Goal: Task Accomplishment & Management: Manage account settings

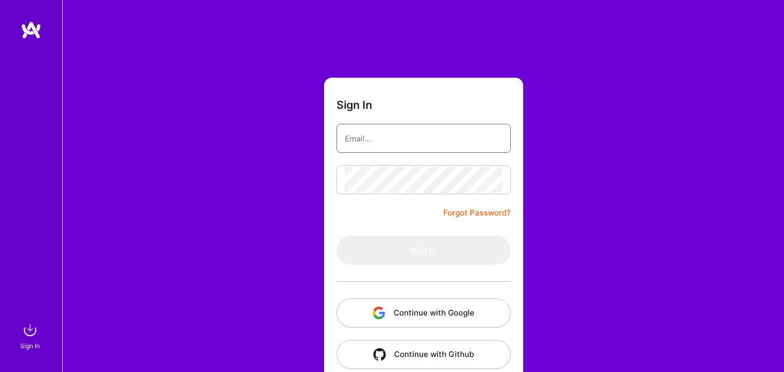
type input "[EMAIL_ADDRESS][DOMAIN_NAME]"
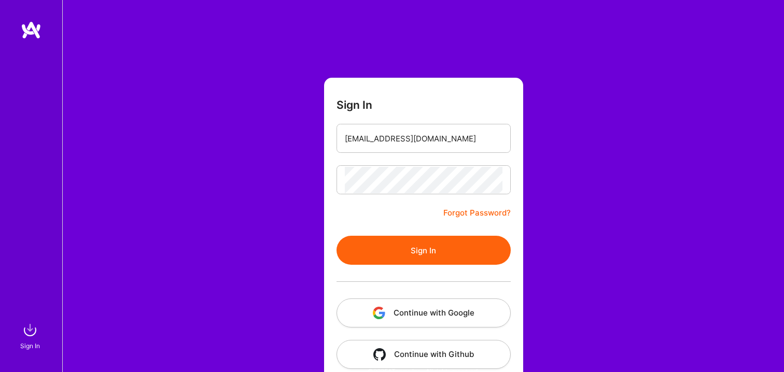
click at [404, 215] on form "Sign In [EMAIL_ADDRESS][DOMAIN_NAME] Forgot Password? Sign In Continue with Goo…" at bounding box center [423, 230] width 199 height 304
click at [414, 242] on button "Sign In" at bounding box center [424, 250] width 174 height 29
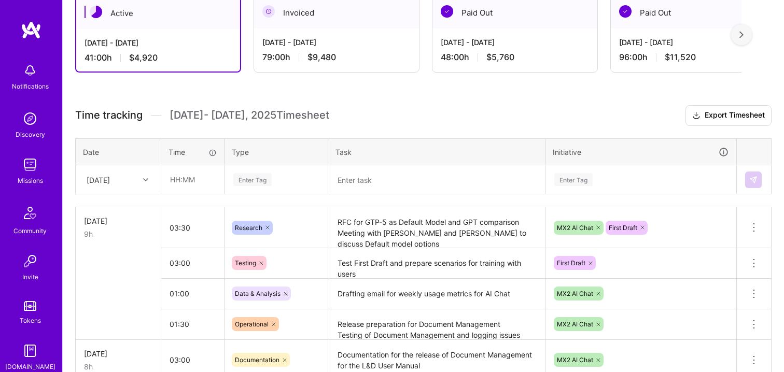
scroll to position [211, 0]
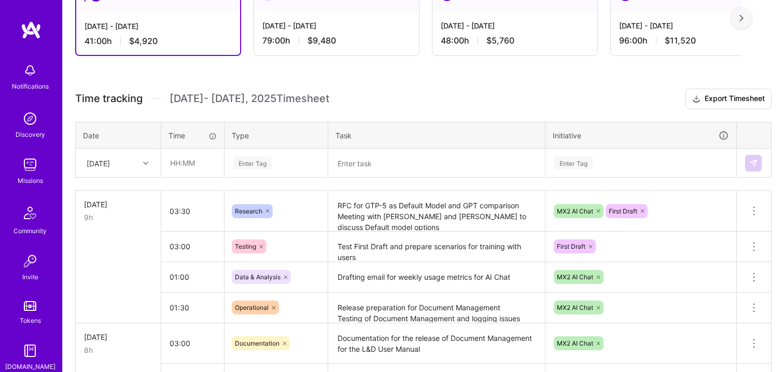
click at [143, 162] on icon at bounding box center [145, 163] width 5 height 5
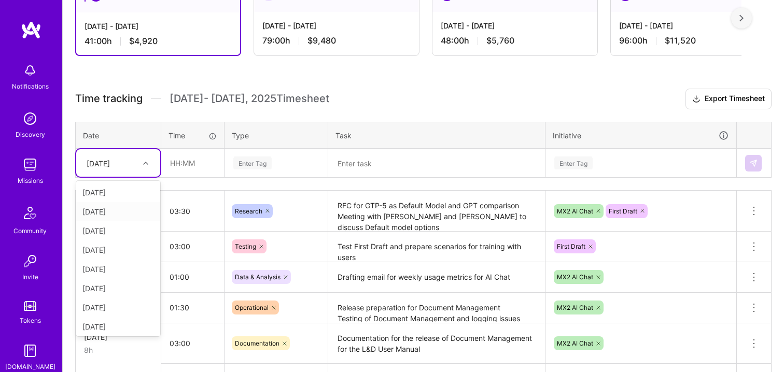
click at [113, 210] on div "[DATE]" at bounding box center [118, 211] width 84 height 19
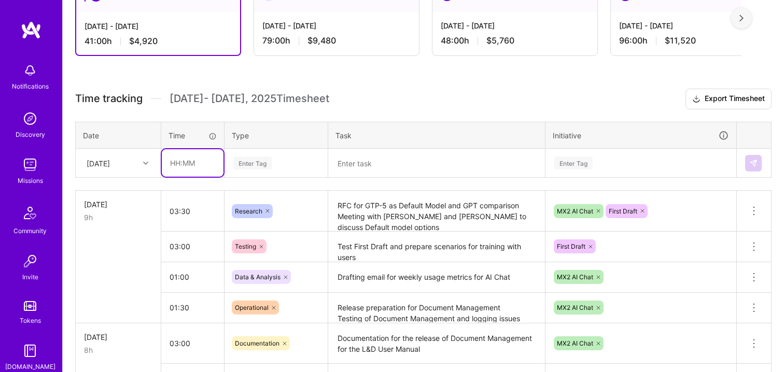
click at [188, 159] on input "text" at bounding box center [193, 162] width 62 height 27
type input "08:00"
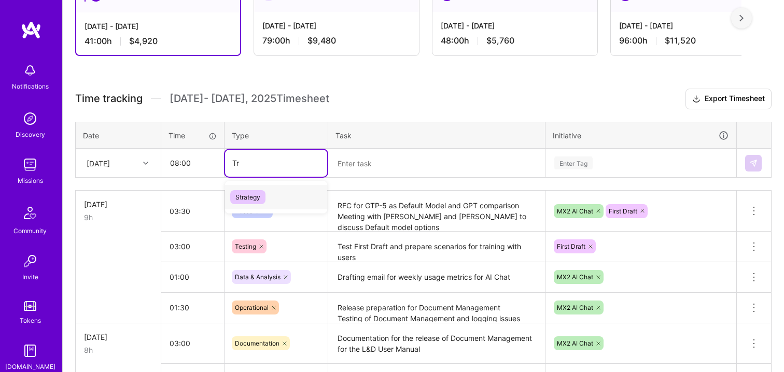
type input "T"
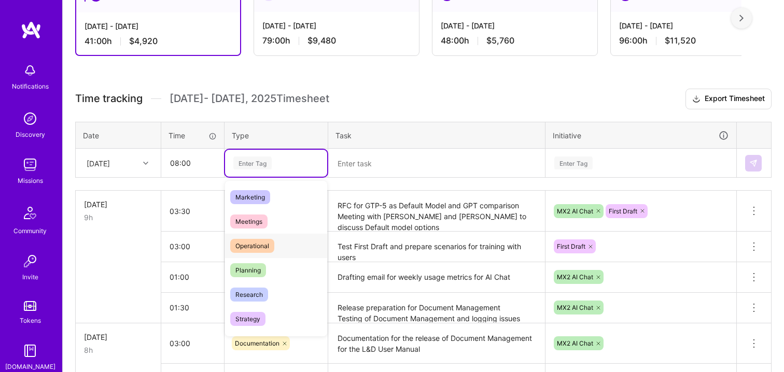
scroll to position [139, 0]
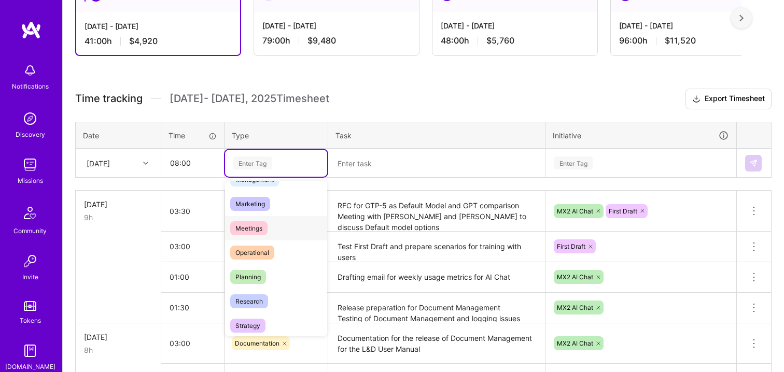
click at [270, 226] on div "Meetings" at bounding box center [276, 228] width 102 height 24
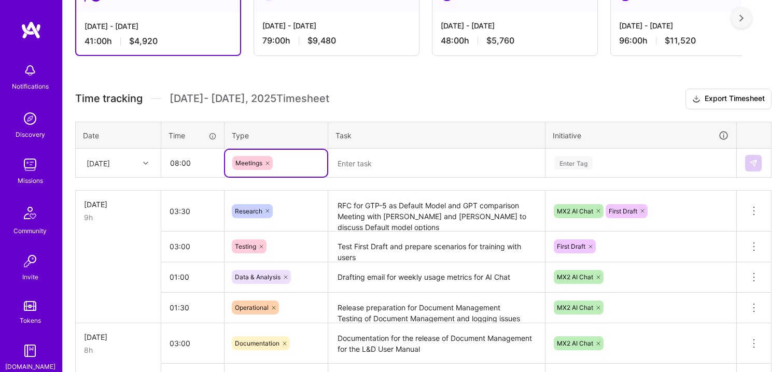
click at [371, 164] on textarea at bounding box center [436, 163] width 215 height 27
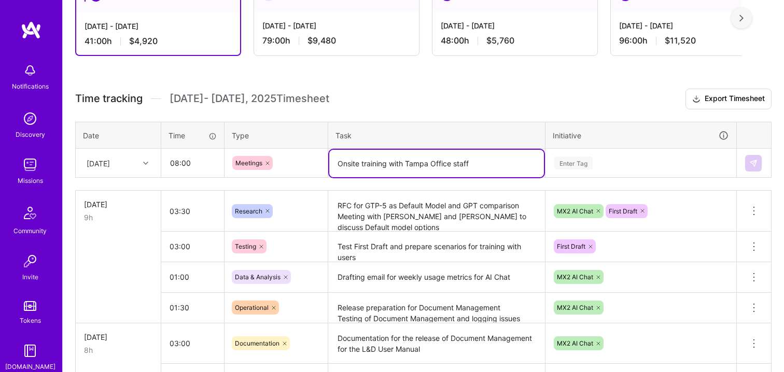
click at [390, 164] on textarea "Onsite training with Tampa Office staff" at bounding box center [436, 163] width 215 height 27
type textarea "Onsite training for First Draft with Tampa Office staff"
click at [589, 159] on div "Enter Tag" at bounding box center [573, 163] width 38 height 16
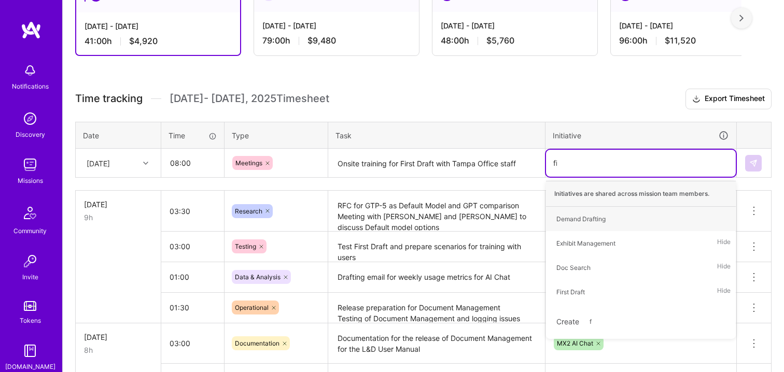
type input "firs"
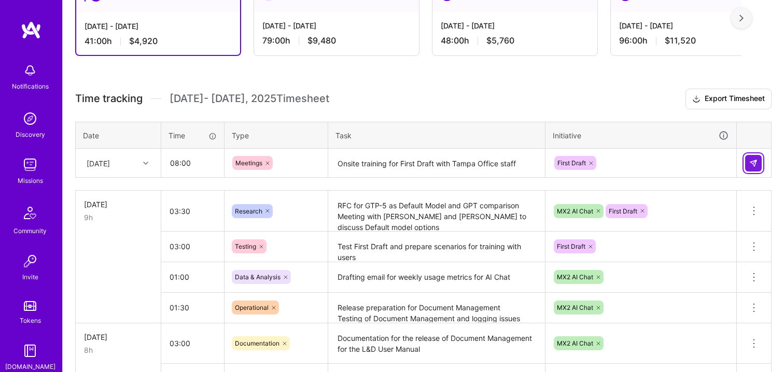
click at [756, 160] on img at bounding box center [753, 163] width 8 height 8
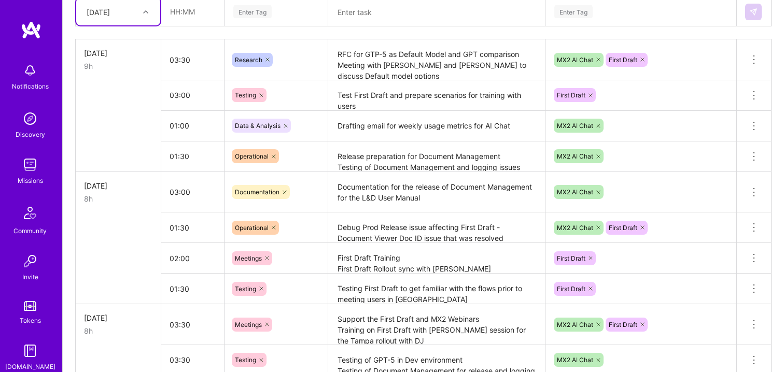
scroll to position [740, 0]
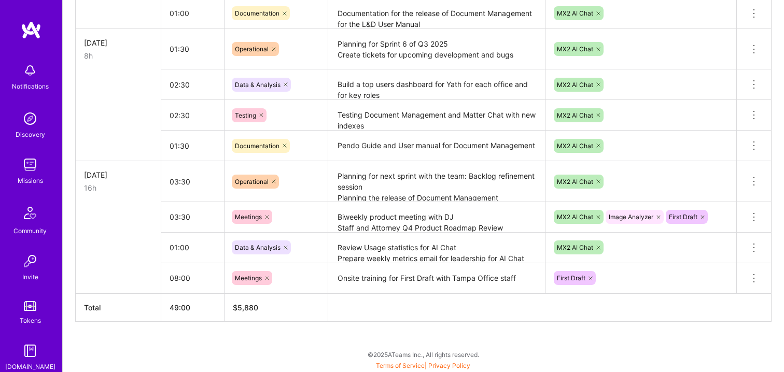
click at [428, 278] on textarea "Onsite training for First Draft with Tampa Office staff" at bounding box center [436, 278] width 215 height 29
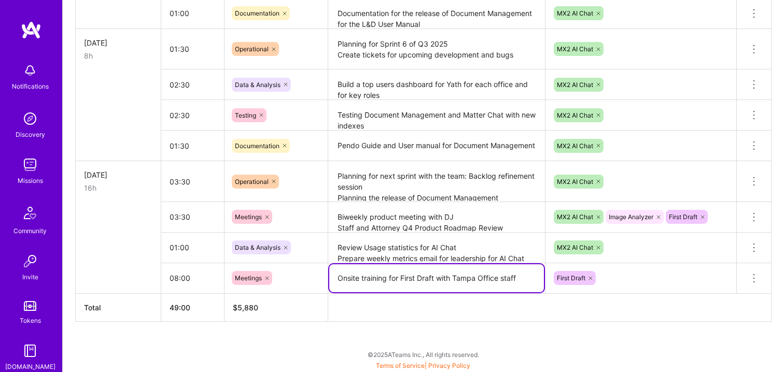
click at [428, 278] on textarea "Onsite training for First Draft with Tampa Office staff" at bounding box center [436, 278] width 215 height 28
click at [430, 281] on textarea "Onsite training for First Draft with Tampa Office staff" at bounding box center [436, 278] width 215 height 28
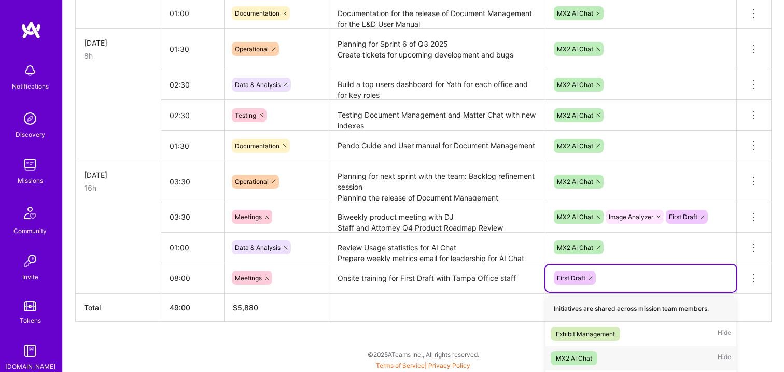
scroll to position [811, 0]
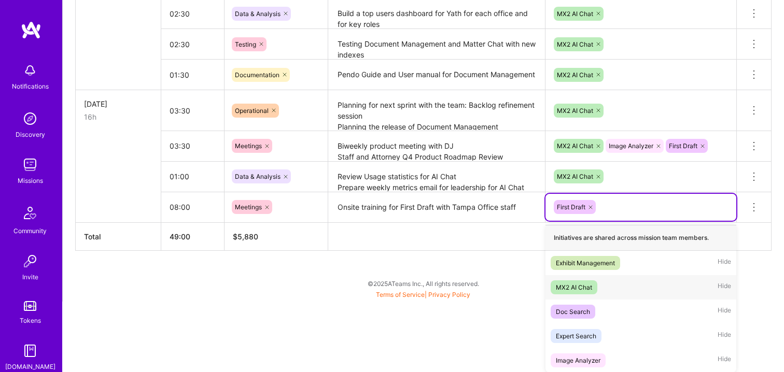
click at [674, 221] on div "option MX2 AI Chat focused, 2 of 6. 5 results available. Use Up and Down to cho…" at bounding box center [640, 207] width 191 height 27
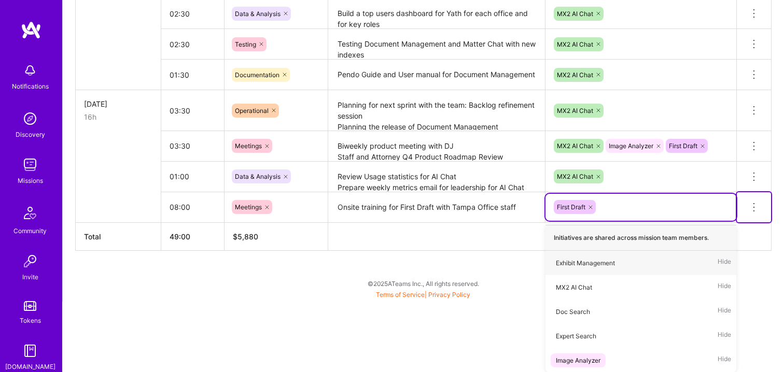
scroll to position [740, 0]
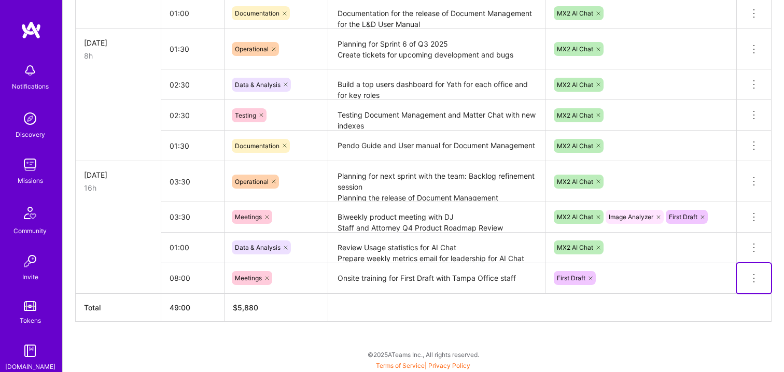
click at [749, 277] on icon at bounding box center [754, 278] width 12 height 12
click at [731, 292] on button "Delete row" at bounding box center [729, 296] width 54 height 25
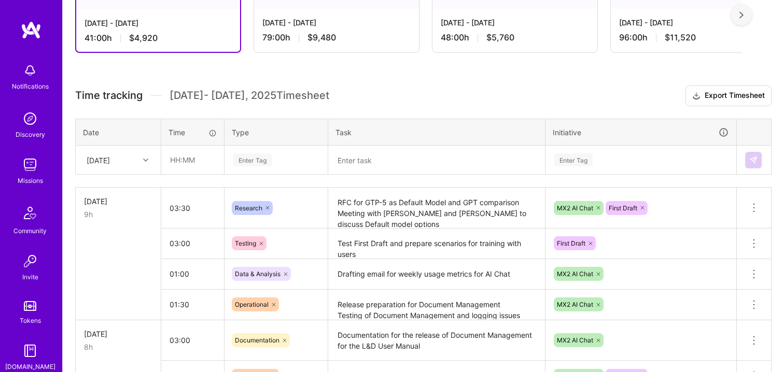
scroll to position [215, 0]
click at [141, 160] on div at bounding box center [147, 158] width 16 height 13
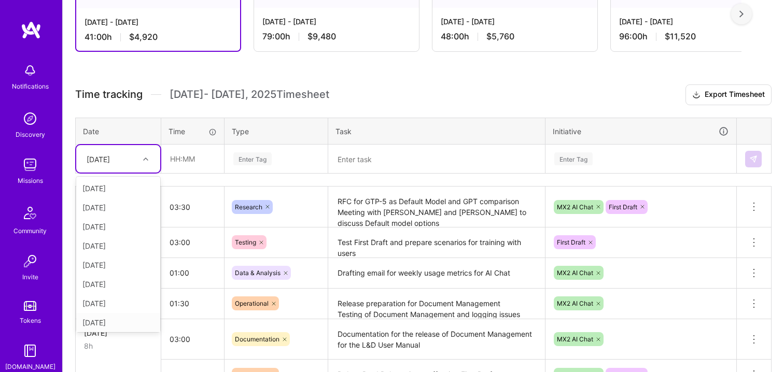
click at [114, 318] on div "[DATE]" at bounding box center [118, 322] width 84 height 19
click at [195, 160] on input "text" at bounding box center [193, 158] width 62 height 27
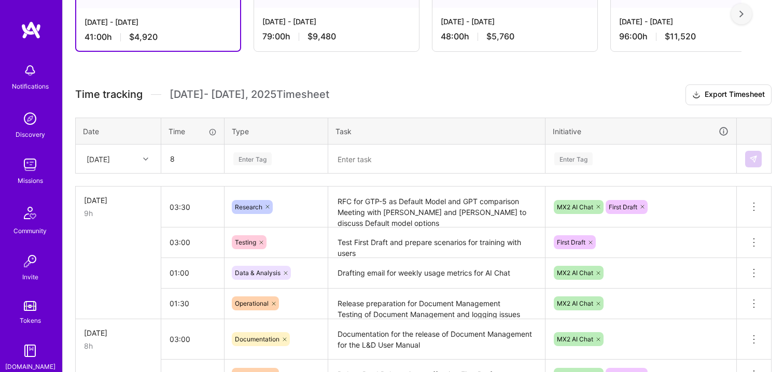
type input "08:00"
click at [246, 157] on div "Enter Tag" at bounding box center [252, 159] width 38 height 16
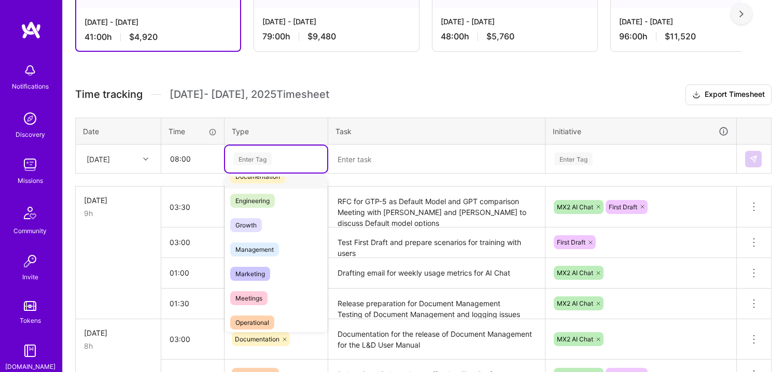
scroll to position [75, 0]
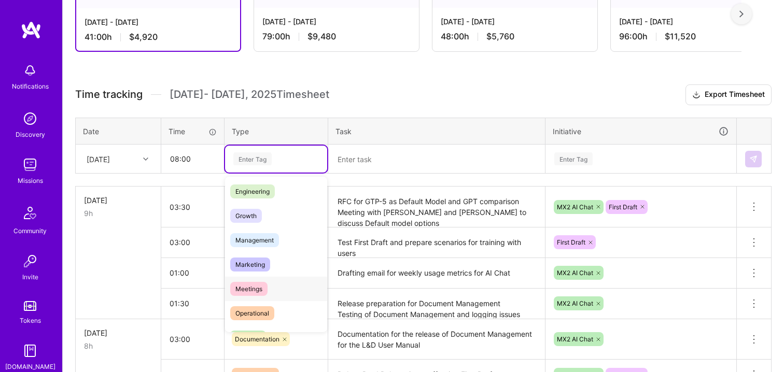
click at [255, 290] on span "Meetings" at bounding box center [248, 289] width 37 height 14
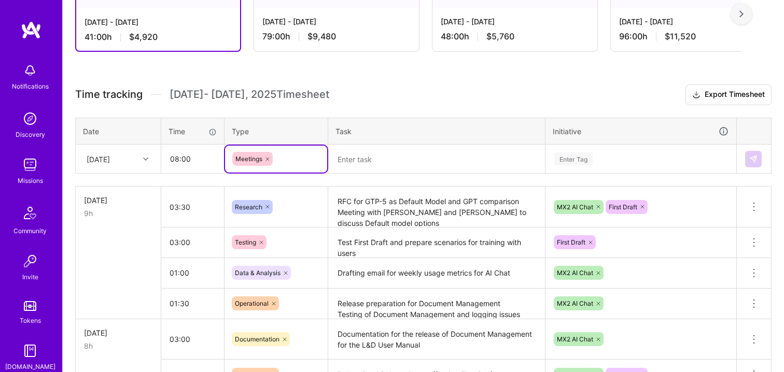
click at [366, 162] on textarea at bounding box center [436, 159] width 215 height 27
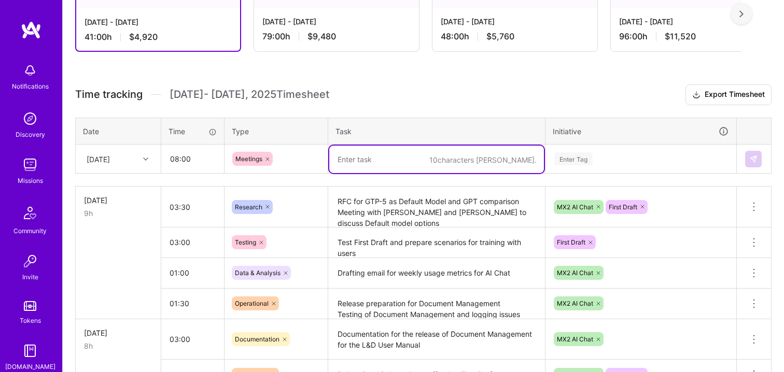
click at [362, 156] on textarea at bounding box center [436, 159] width 215 height 27
type textarea "Onsite Training for First Draft in the [GEOGRAPHIC_DATA] office"
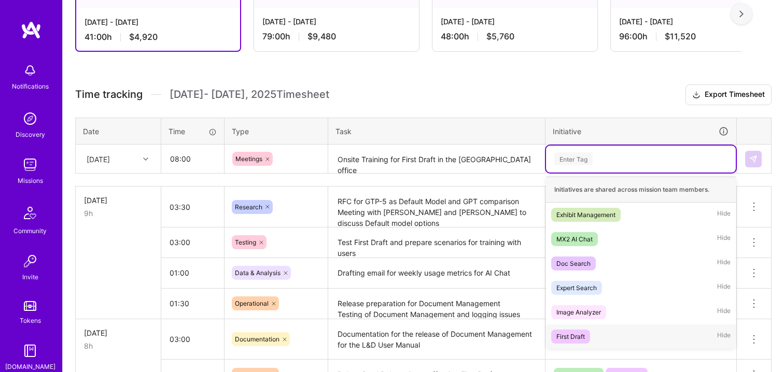
click at [577, 332] on div "First Draft" at bounding box center [570, 336] width 29 height 11
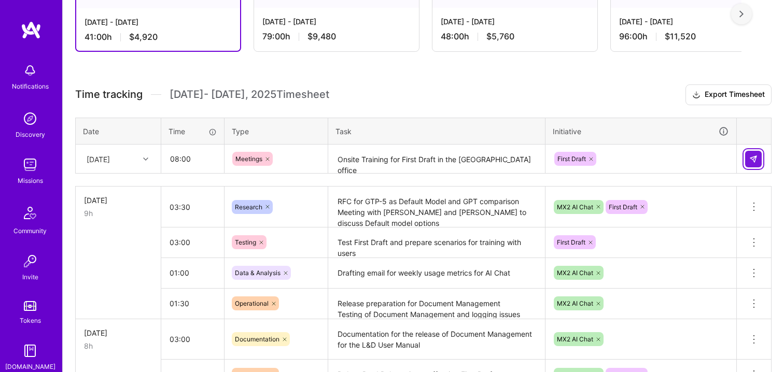
click at [755, 161] on img at bounding box center [753, 159] width 8 height 8
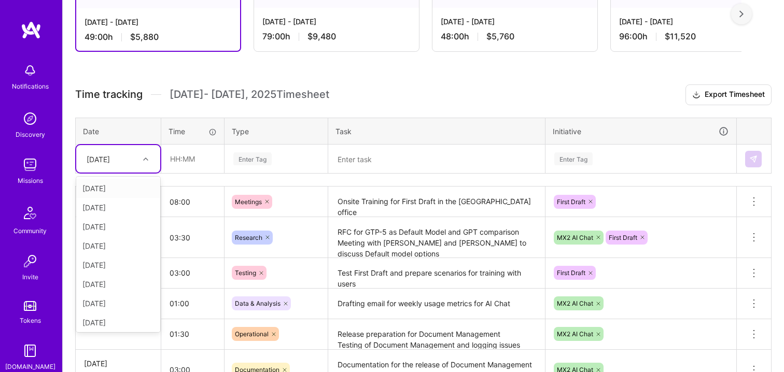
click at [148, 155] on div at bounding box center [147, 158] width 16 height 13
click at [113, 228] on div "[DATE]" at bounding box center [118, 226] width 84 height 19
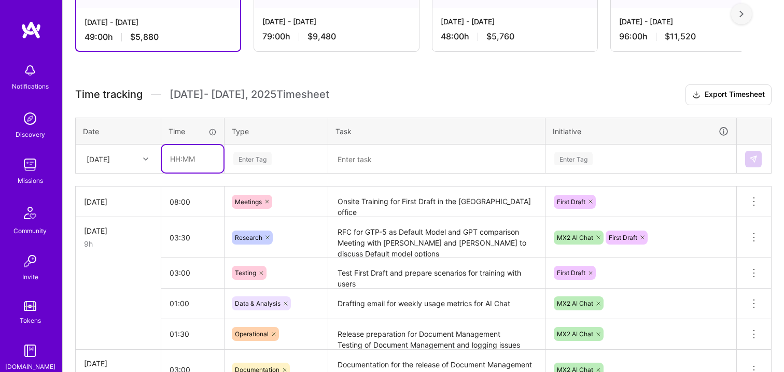
click at [195, 160] on input "text" at bounding box center [193, 158] width 62 height 27
type input "08:00"
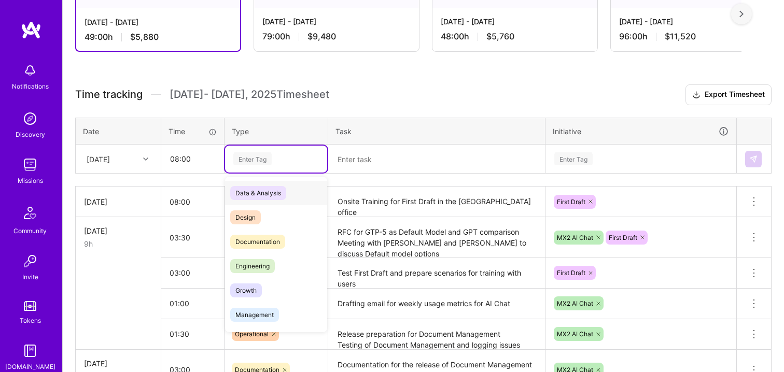
click at [245, 158] on div "Enter Tag" at bounding box center [252, 159] width 38 height 16
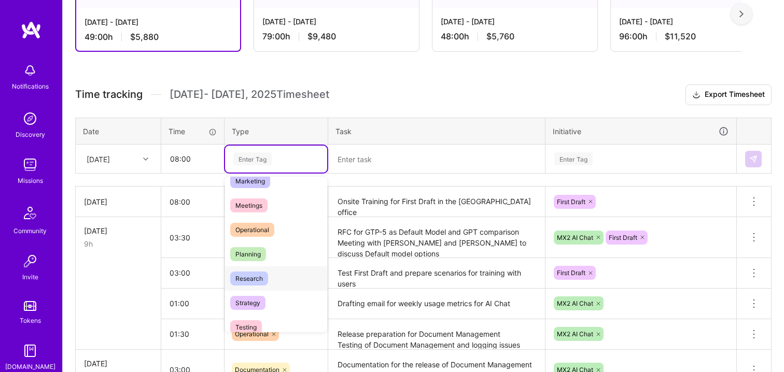
scroll to position [151, 0]
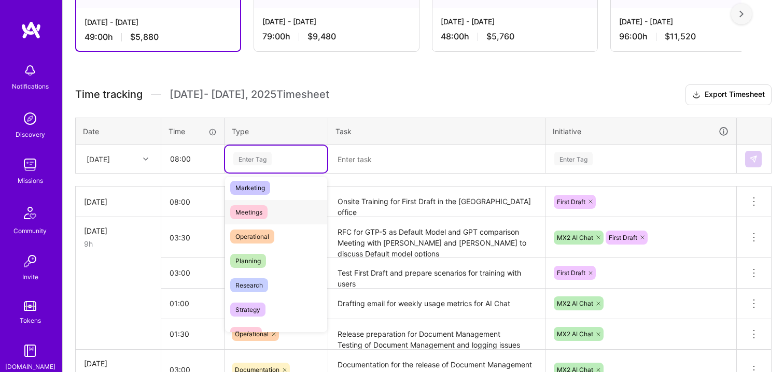
click at [255, 209] on span "Meetings" at bounding box center [248, 212] width 37 height 14
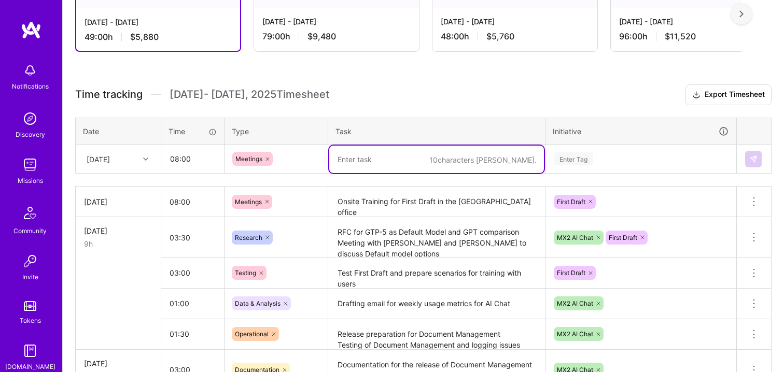
click at [348, 162] on textarea at bounding box center [436, 159] width 215 height 27
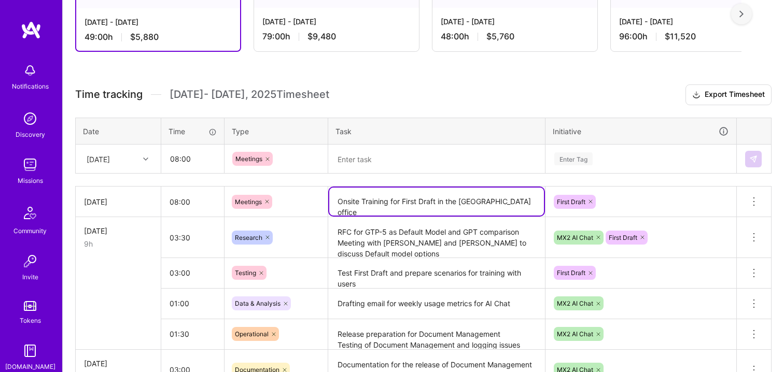
click at [353, 206] on textarea "Onsite Training for First Draft in the [GEOGRAPHIC_DATA] office" at bounding box center [436, 202] width 215 height 28
click at [368, 161] on textarea at bounding box center [436, 159] width 215 height 27
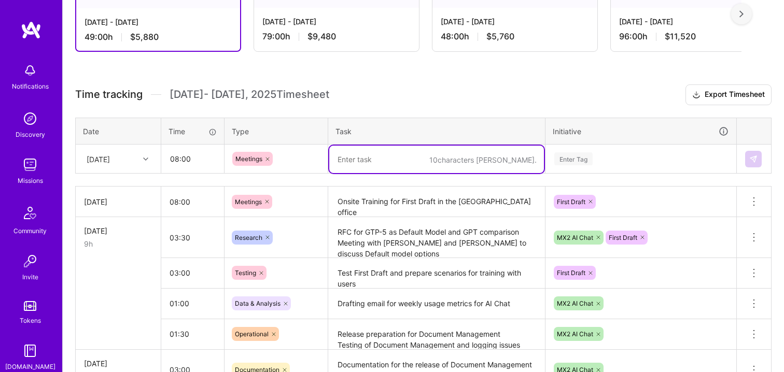
paste textarea "Onsite Training for First Draft in the [GEOGRAPHIC_DATA] office"
type textarea "Onsite Training for First Draft in the [GEOGRAPHIC_DATA] office"
click at [582, 166] on div "Enter Tag" at bounding box center [641, 159] width 190 height 27
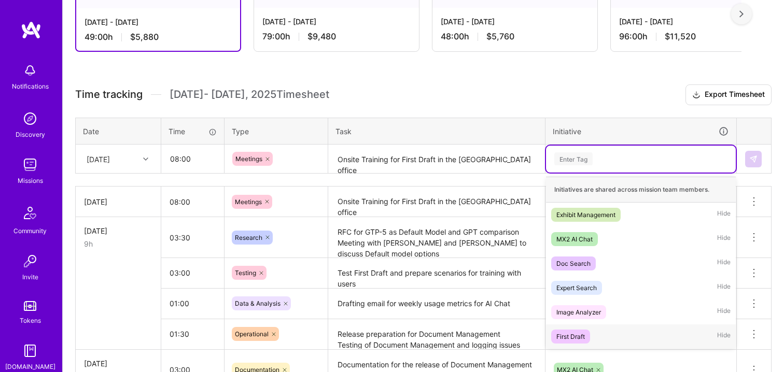
click at [570, 340] on div "First Draft" at bounding box center [570, 336] width 29 height 11
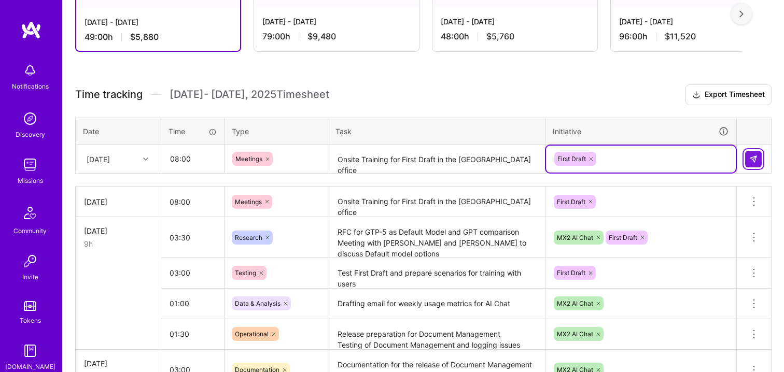
click at [751, 158] on img at bounding box center [753, 159] width 8 height 8
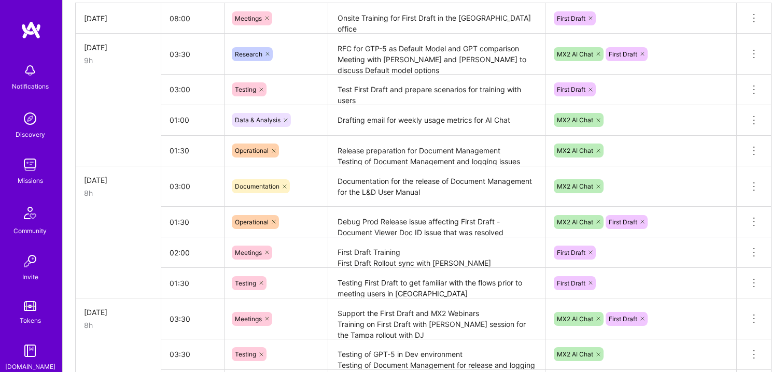
scroll to position [770, 0]
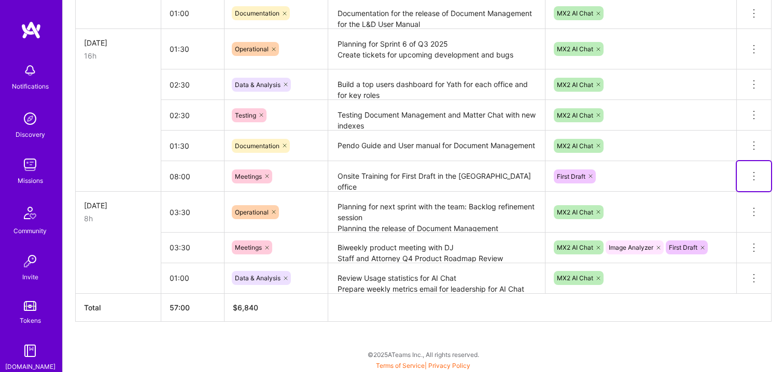
click at [747, 176] on button at bounding box center [754, 176] width 34 height 30
click at [724, 192] on button "Delete row" at bounding box center [729, 193] width 54 height 25
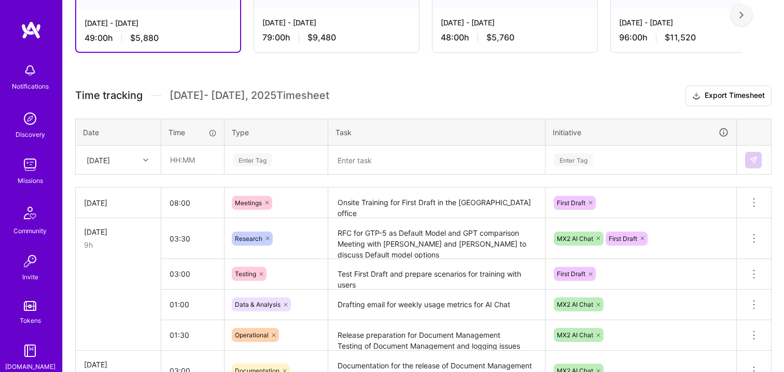
scroll to position [215, 0]
click at [191, 158] on input "text" at bounding box center [193, 159] width 62 height 27
click at [129, 162] on div "[DATE]" at bounding box center [110, 159] width 58 height 17
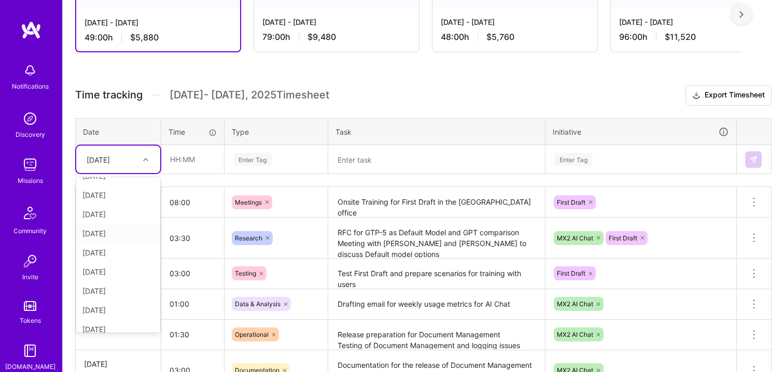
scroll to position [40, 0]
click at [116, 300] on div "[DATE]" at bounding box center [118, 301] width 84 height 19
click at [184, 157] on input "text" at bounding box center [193, 159] width 62 height 27
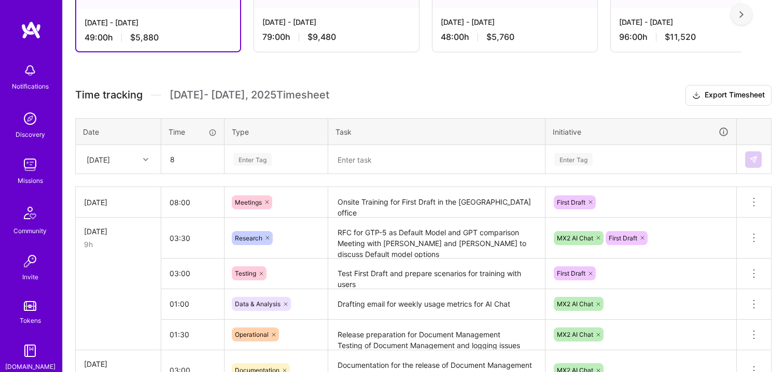
type input "08:00"
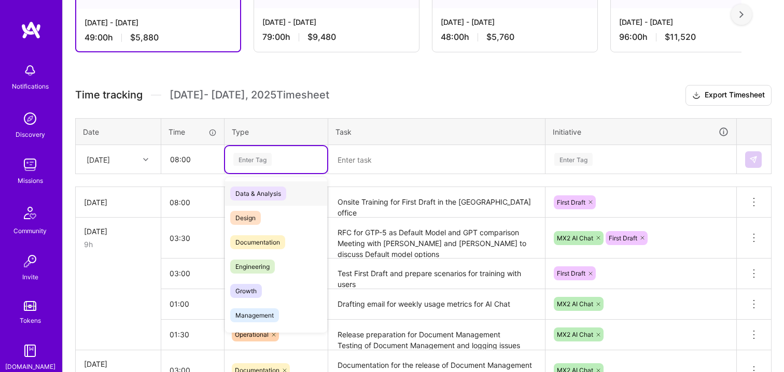
click at [253, 164] on div "Enter Tag" at bounding box center [252, 159] width 38 height 16
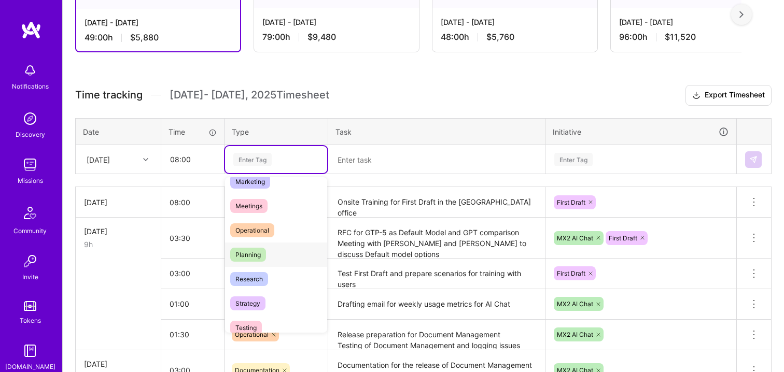
scroll to position [154, 0]
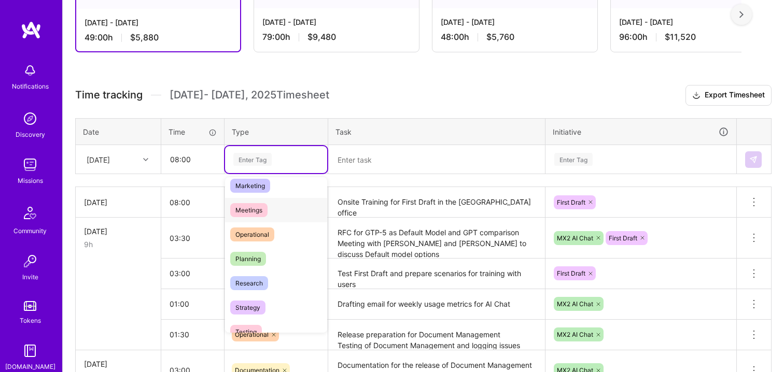
click at [257, 209] on span "Meetings" at bounding box center [248, 210] width 37 height 14
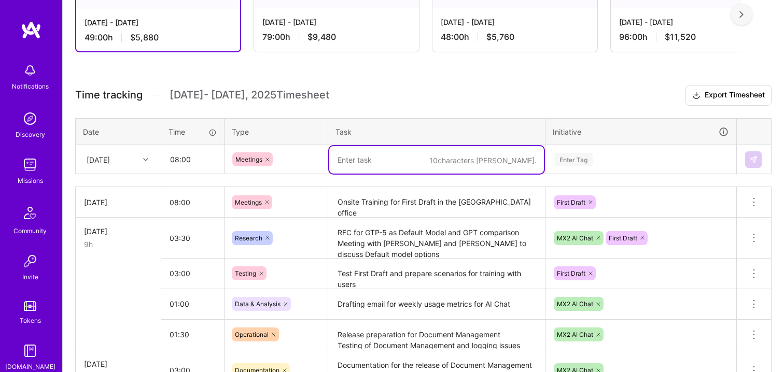
click at [361, 157] on textarea at bounding box center [436, 159] width 215 height 27
paste textarea "Onsite Training for First Draft in the [GEOGRAPHIC_DATA] office"
type textarea "Onsite Training for First Draft in the [GEOGRAPHIC_DATA] office"
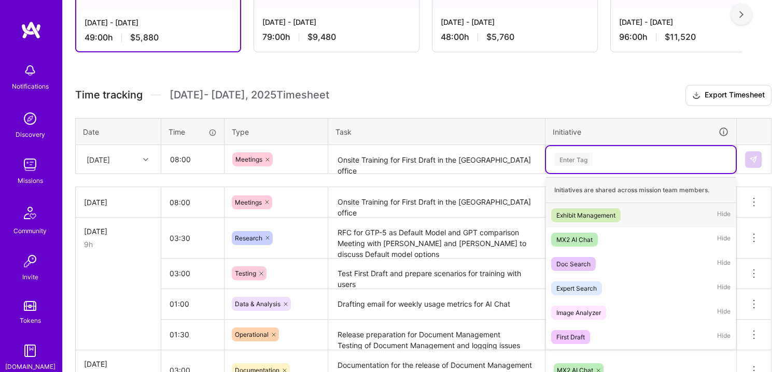
click at [583, 161] on div "Enter Tag" at bounding box center [573, 159] width 38 height 16
click at [562, 339] on div "First Draft" at bounding box center [570, 337] width 29 height 11
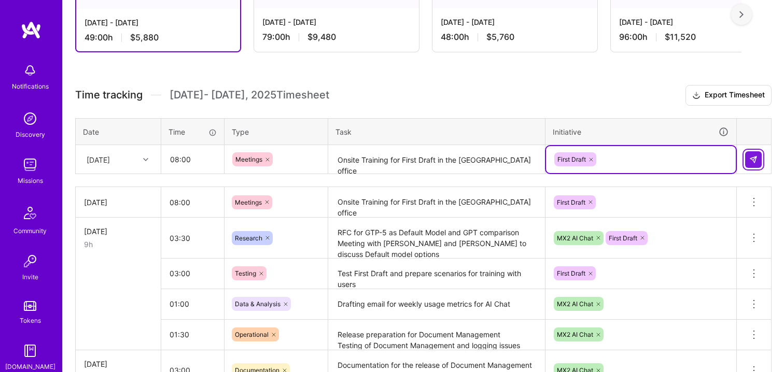
click at [750, 162] on img at bounding box center [753, 160] width 8 height 8
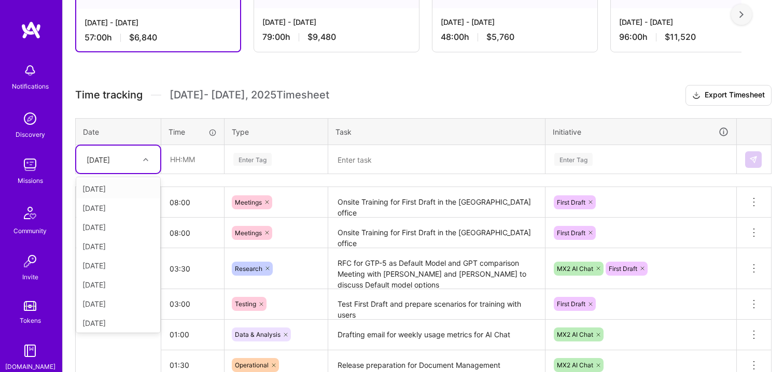
click at [146, 166] on div at bounding box center [147, 159] width 16 height 17
click at [117, 322] on div "[DATE]" at bounding box center [118, 321] width 84 height 19
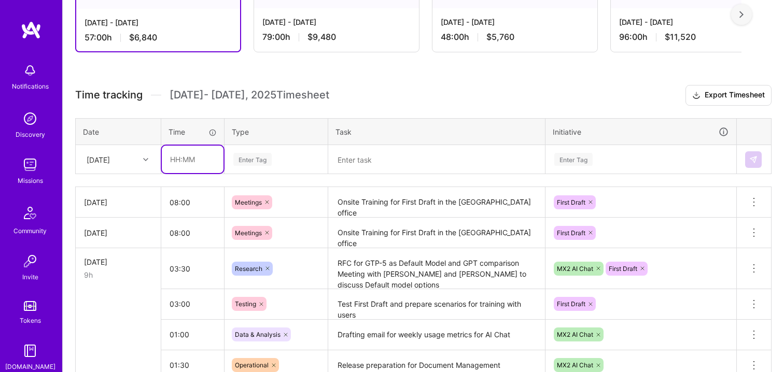
click at [186, 160] on input "text" at bounding box center [193, 159] width 62 height 27
type input "06:30"
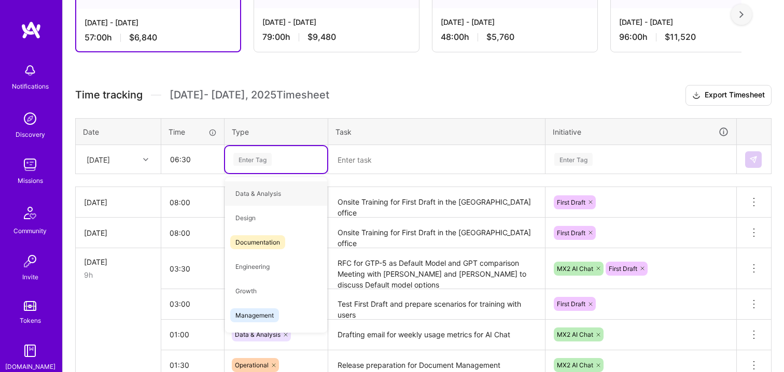
type input "m"
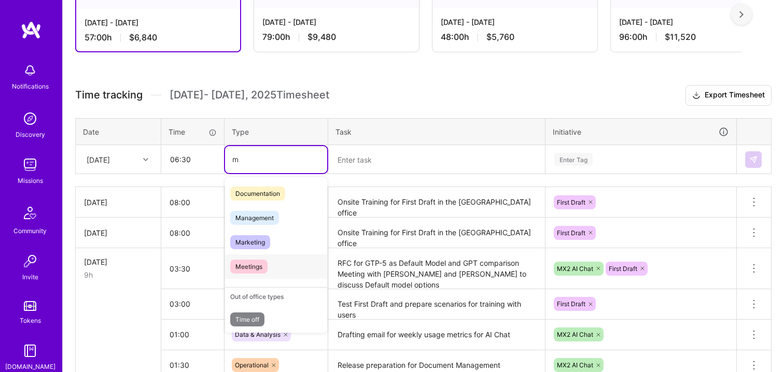
click at [246, 263] on span "Meetings" at bounding box center [248, 267] width 37 height 14
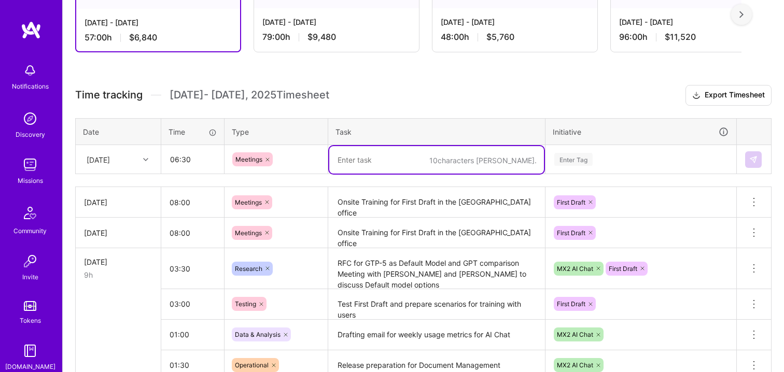
click at [362, 161] on textarea at bounding box center [436, 159] width 215 height 27
paste textarea "Onsite Training for First Draft in the [GEOGRAPHIC_DATA] office"
type textarea "Onsite Training for First Draft in the [GEOGRAPHIC_DATA] office"
click at [572, 160] on div "Enter Tag" at bounding box center [573, 159] width 38 height 16
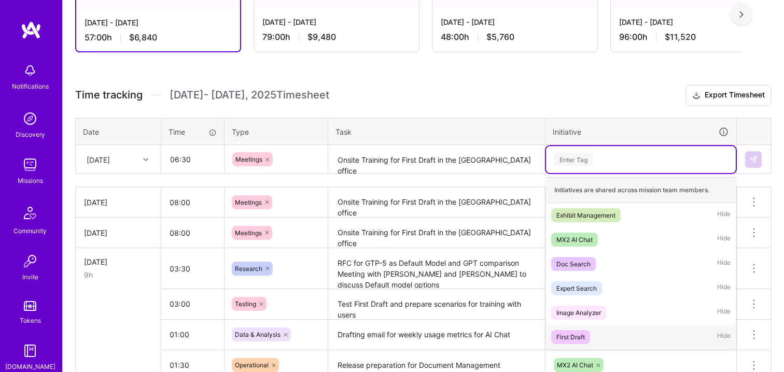
click at [568, 338] on div "First Draft" at bounding box center [570, 337] width 29 height 11
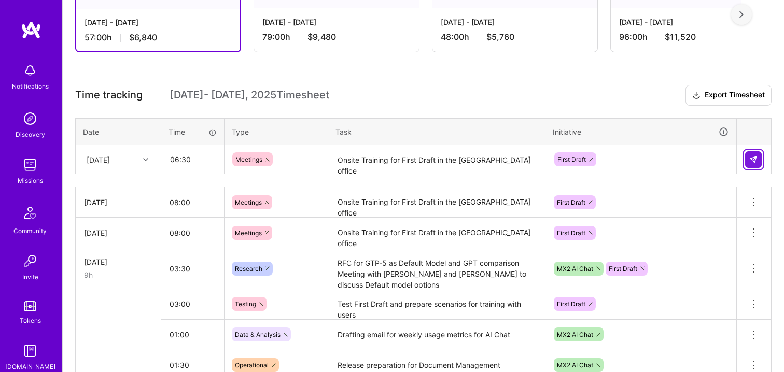
click at [758, 161] on button at bounding box center [753, 159] width 17 height 17
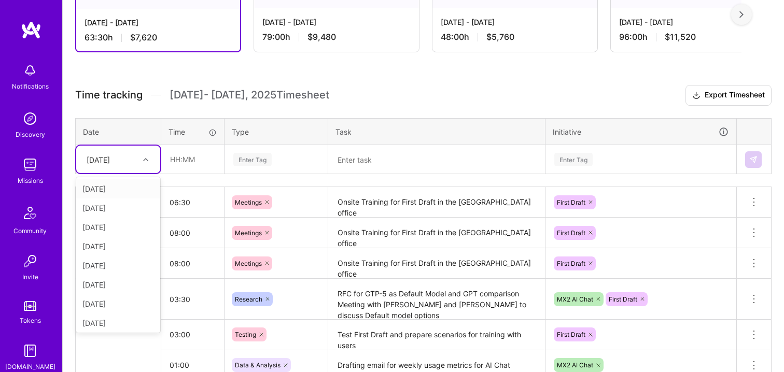
click at [129, 166] on div "[DATE]" at bounding box center [110, 159] width 58 height 17
click at [113, 300] on div "[DATE]" at bounding box center [118, 301] width 84 height 19
click at [187, 170] on input "text" at bounding box center [193, 159] width 62 height 27
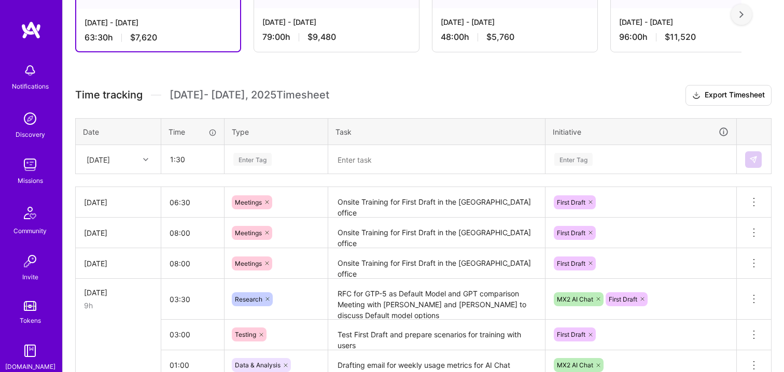
type input "01:30"
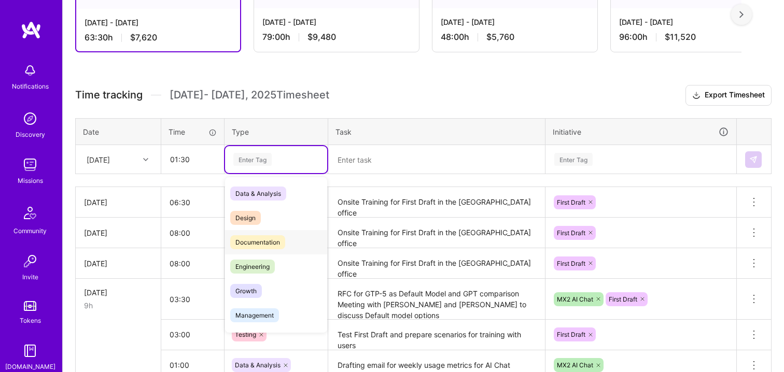
click at [269, 242] on span "Documentation" at bounding box center [257, 242] width 55 height 14
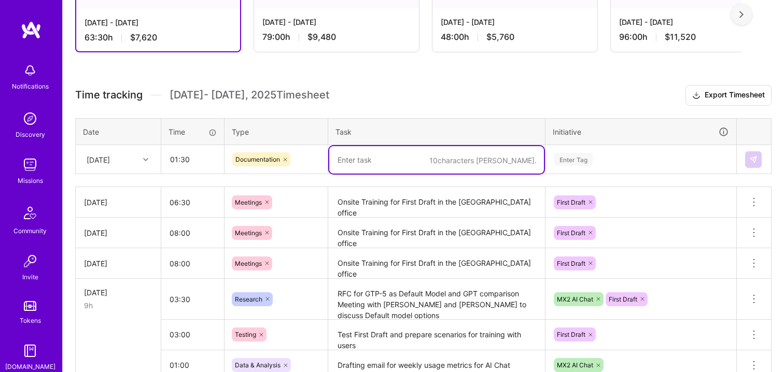
click at [358, 164] on textarea at bounding box center [436, 159] width 215 height 27
type textarea "Document Q4 roadmap items for requirements and ideas"
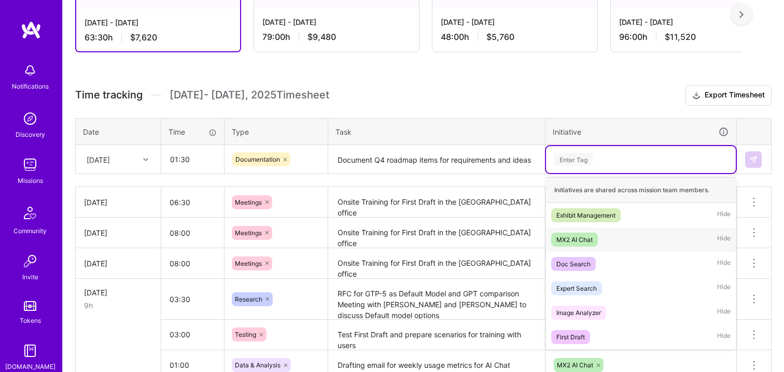
click at [629, 243] on div "MX2 AI Chat Hide" at bounding box center [641, 240] width 190 height 24
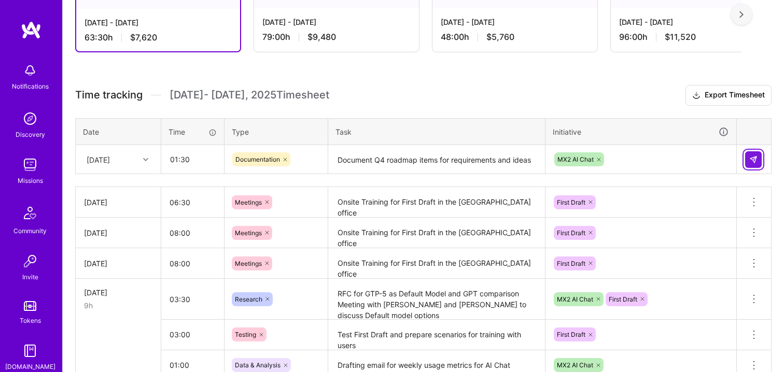
click at [753, 163] on img at bounding box center [753, 160] width 8 height 8
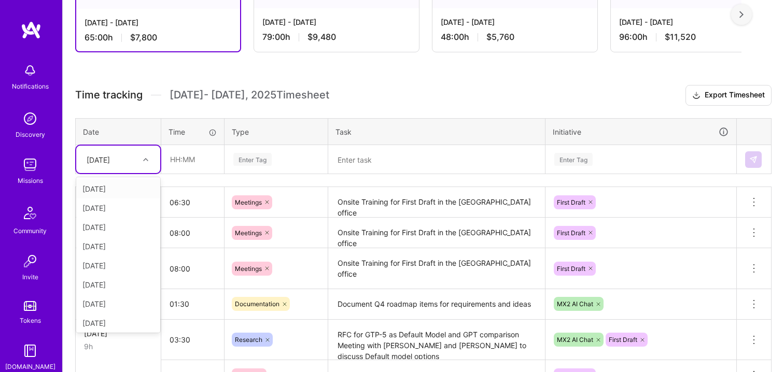
click at [150, 158] on div at bounding box center [147, 159] width 16 height 13
click at [121, 300] on div "[DATE]" at bounding box center [118, 301] width 84 height 19
click at [200, 168] on input "text" at bounding box center [193, 159] width 62 height 27
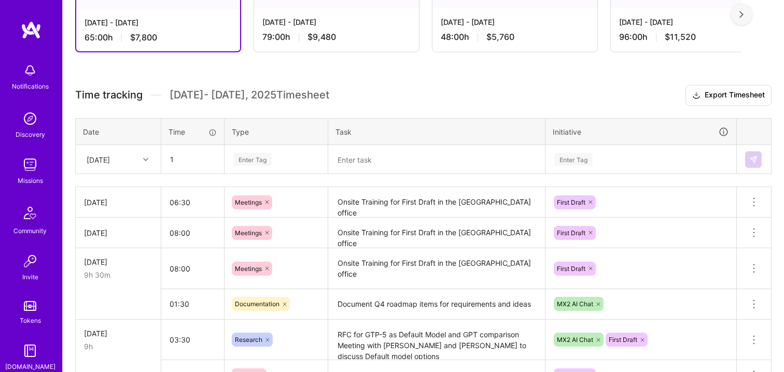
type input "01:00"
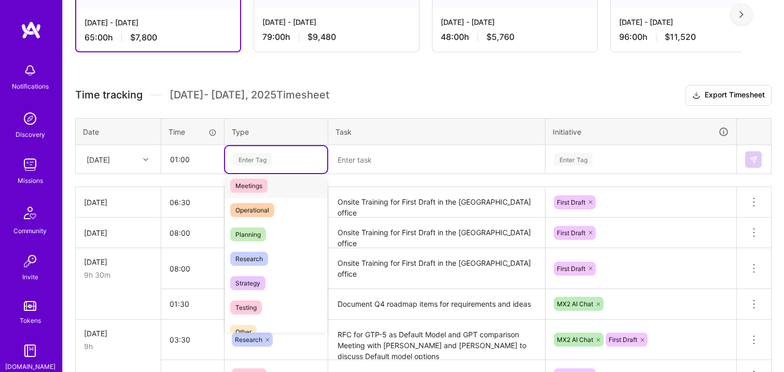
scroll to position [185, 0]
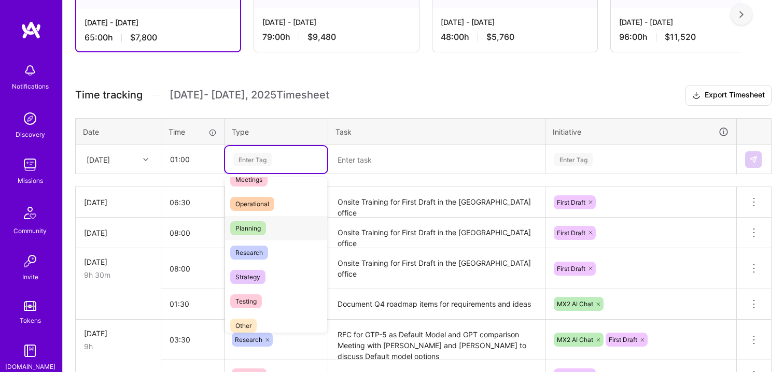
click at [271, 230] on div "Planning" at bounding box center [276, 228] width 102 height 24
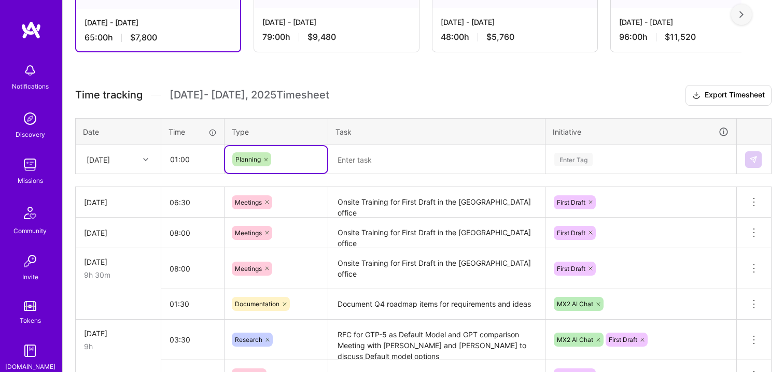
click at [368, 164] on textarea at bounding box center [436, 159] width 215 height 27
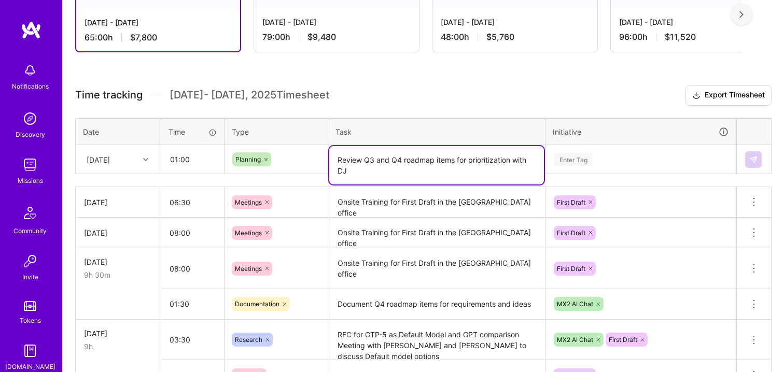
type textarea "Review Q3 and Q4 roadmap items for prioritization with DJ"
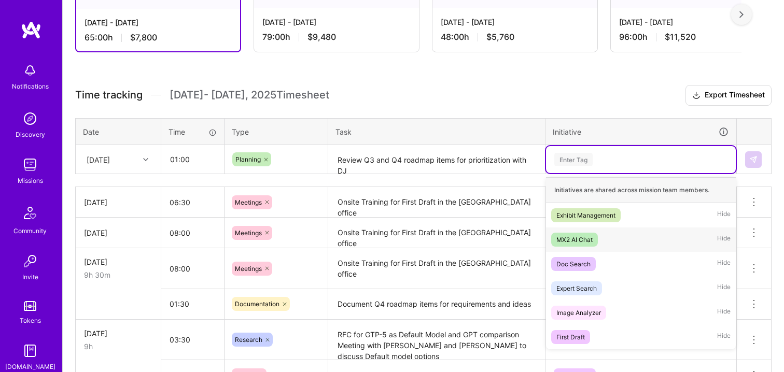
click at [594, 243] on span "MX2 AI Chat" at bounding box center [574, 240] width 47 height 14
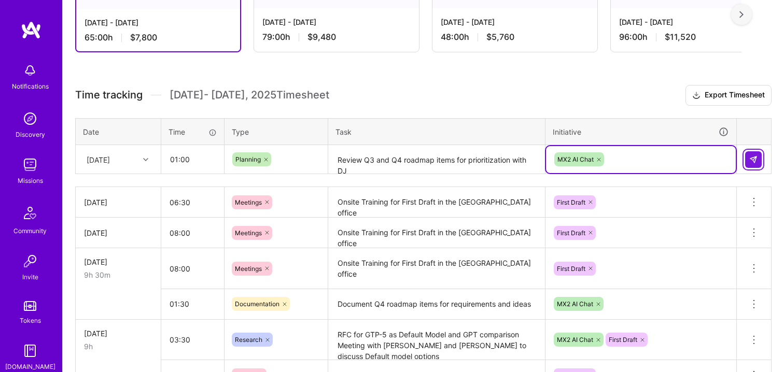
click at [751, 153] on button at bounding box center [753, 159] width 17 height 17
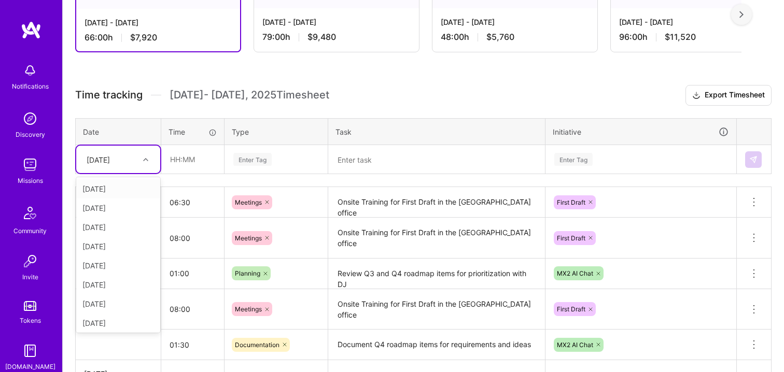
click at [148, 159] on div at bounding box center [147, 159] width 16 height 13
click at [128, 227] on div "[DATE]" at bounding box center [118, 227] width 84 height 19
click at [138, 169] on div "[DATE]" at bounding box center [118, 159] width 84 height 27
click at [120, 302] on div "[DATE]" at bounding box center [118, 301] width 84 height 19
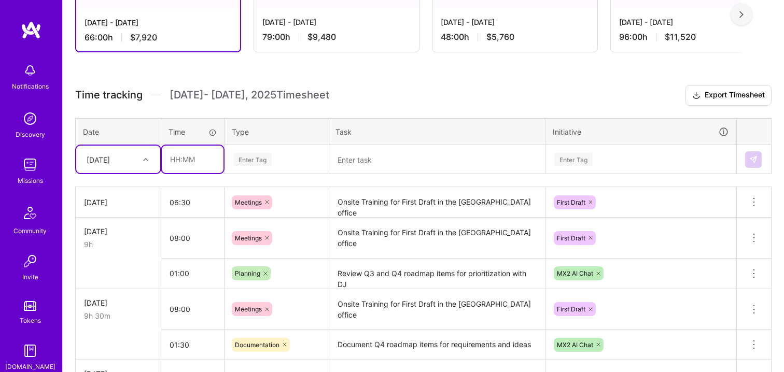
click at [186, 162] on input "text" at bounding box center [193, 159] width 62 height 27
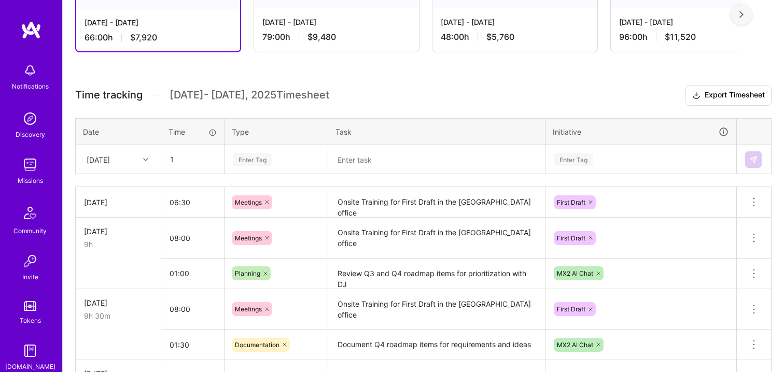
type input "01:00"
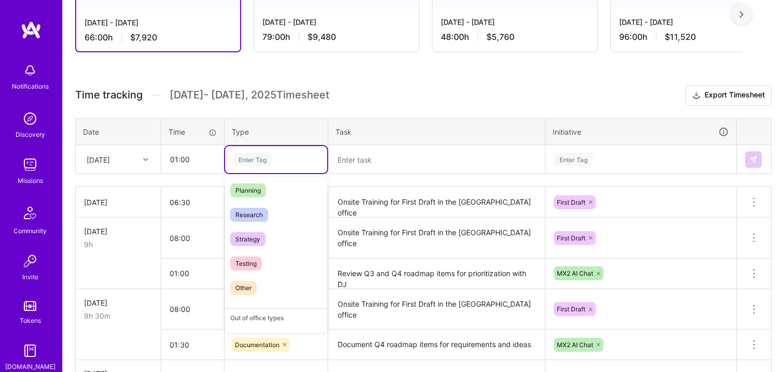
scroll to position [234, 0]
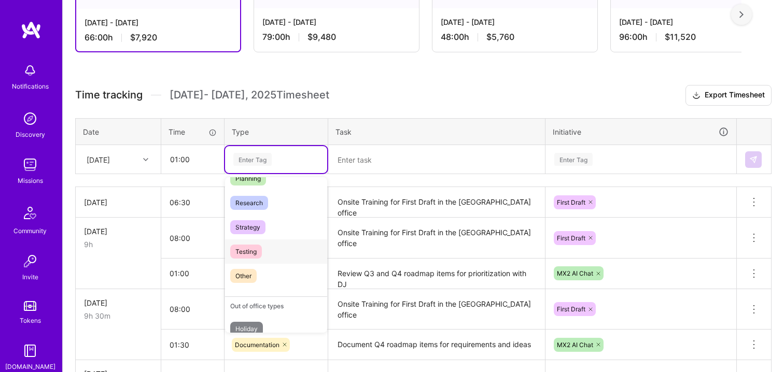
click at [268, 250] on div "Testing" at bounding box center [276, 252] width 102 height 24
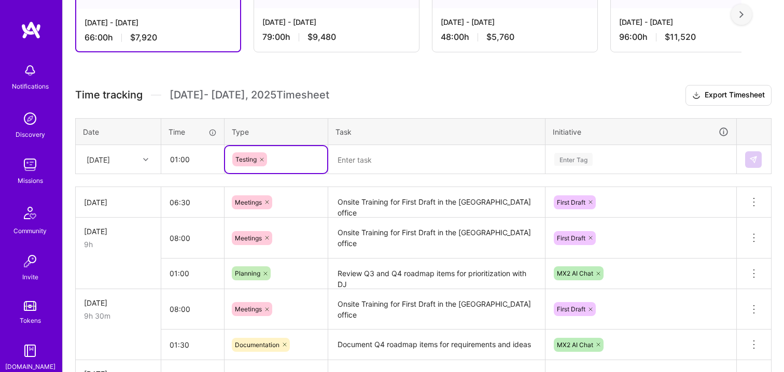
click at [370, 157] on textarea at bounding box center [436, 159] width 215 height 27
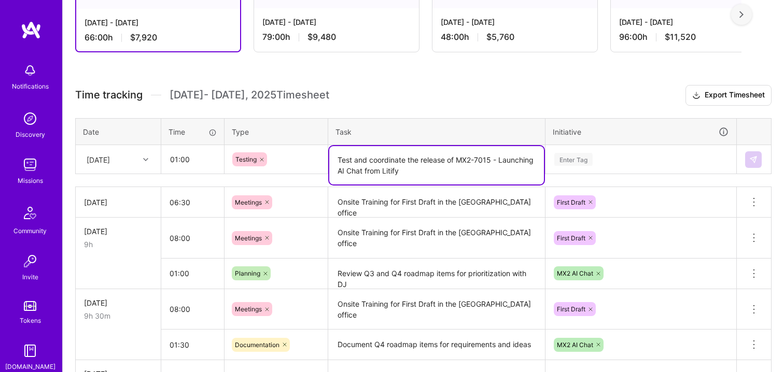
type textarea "Test and coordinate the release of MX2-7015 - Launching AI Chat from Litify"
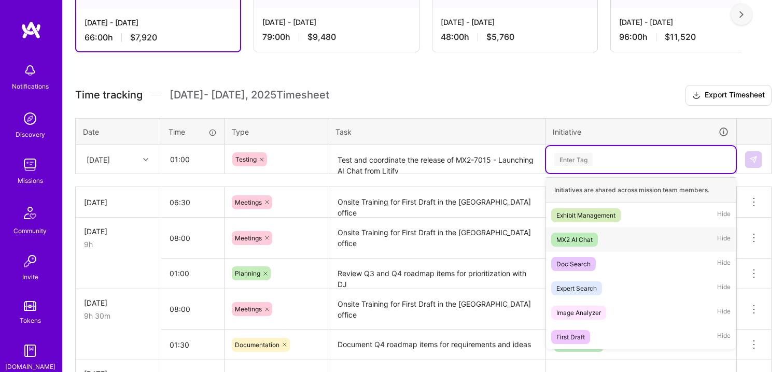
click at [584, 240] on div "MX2 AI Chat" at bounding box center [574, 239] width 36 height 11
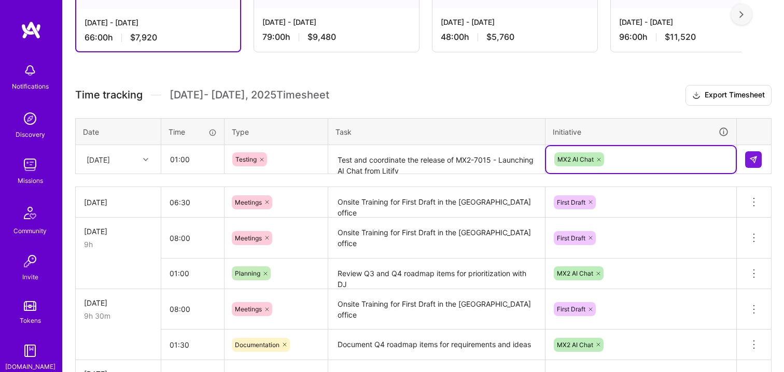
click at [458, 167] on textarea "Test and coordinate the release of MX2-7015 - Launching AI Chat from Litify" at bounding box center [436, 159] width 215 height 27
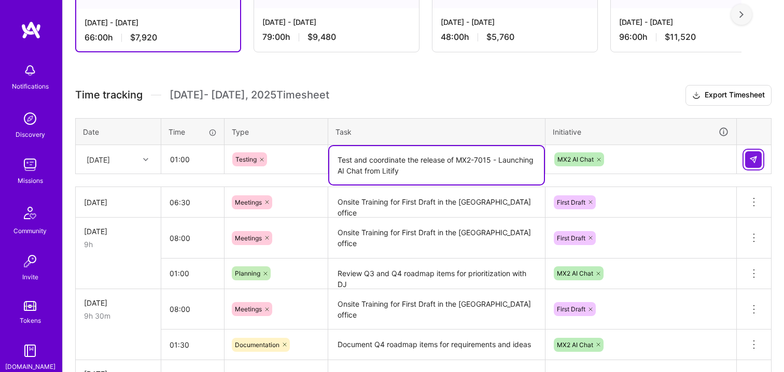
click at [751, 156] on img at bounding box center [753, 160] width 8 height 8
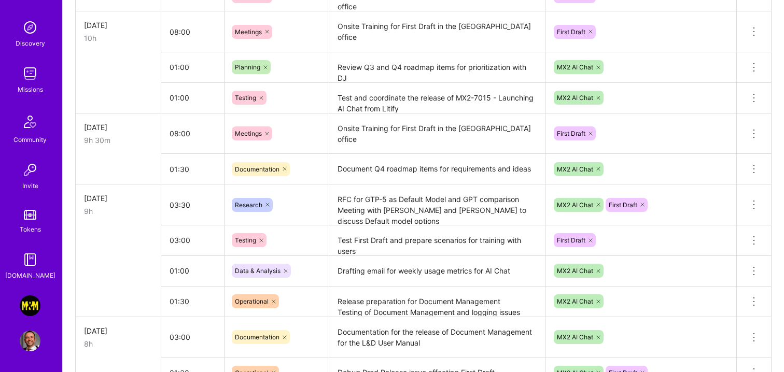
scroll to position [440, 0]
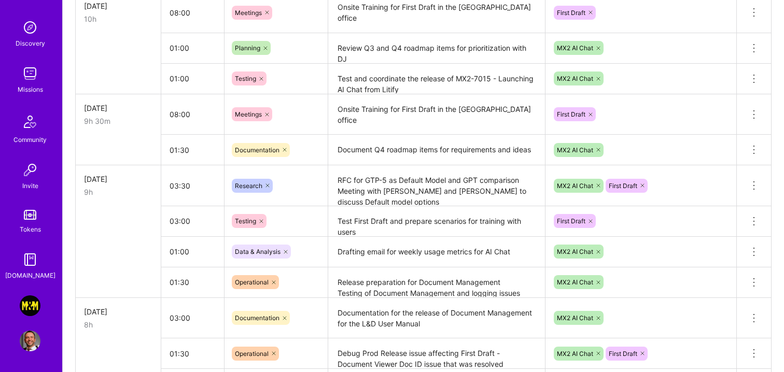
click at [30, 304] on img at bounding box center [30, 306] width 21 height 21
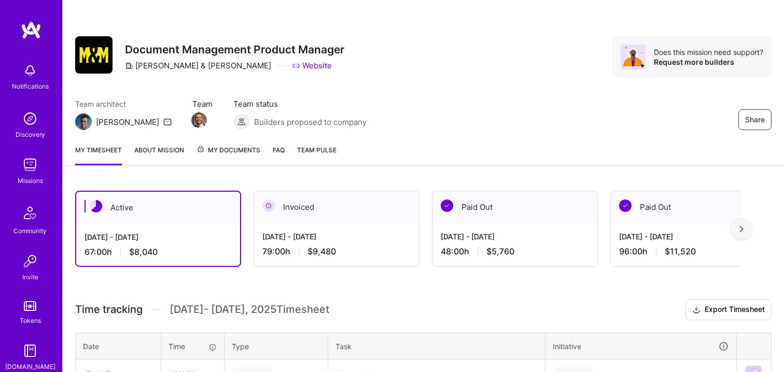
click at [35, 25] on img at bounding box center [31, 30] width 21 height 19
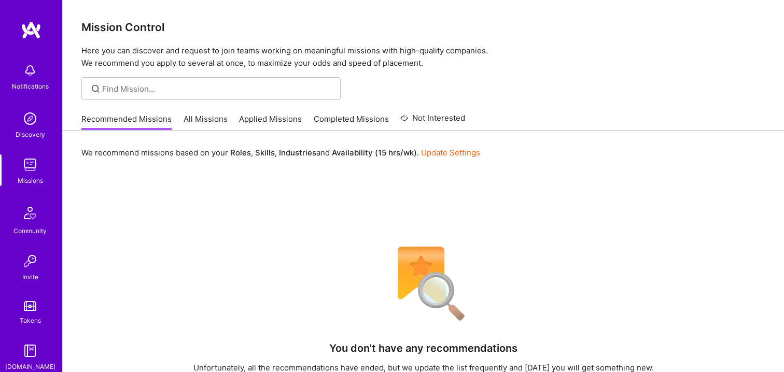
click at [199, 115] on link "All Missions" at bounding box center [206, 122] width 44 height 17
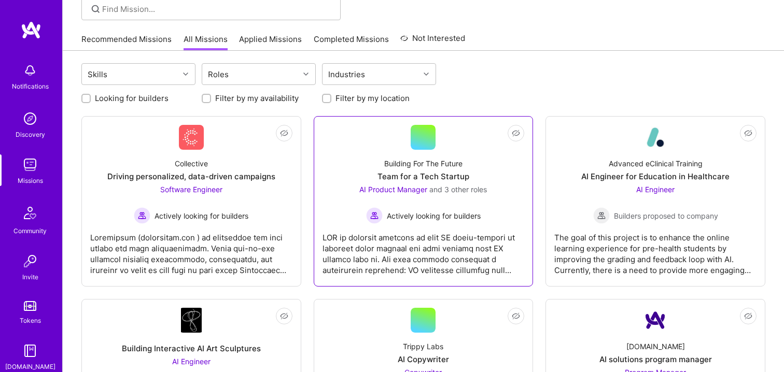
scroll to position [66, 0]
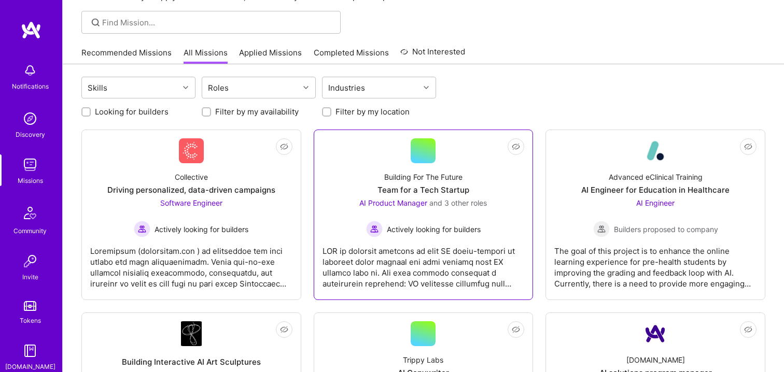
click at [464, 256] on div at bounding box center [424, 263] width 202 height 52
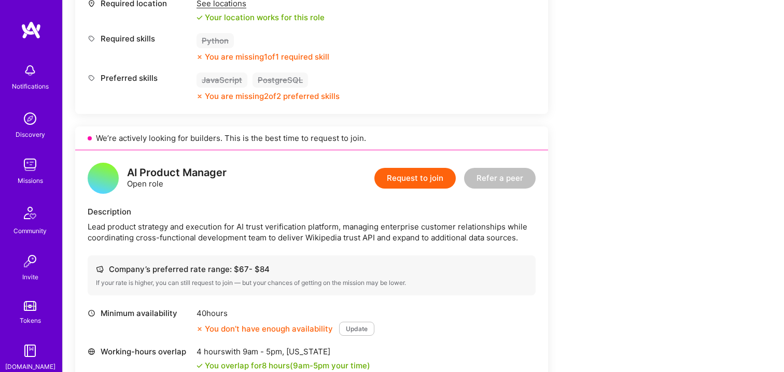
scroll to position [1231, 0]
